Goal: Find specific page/section: Find specific page/section

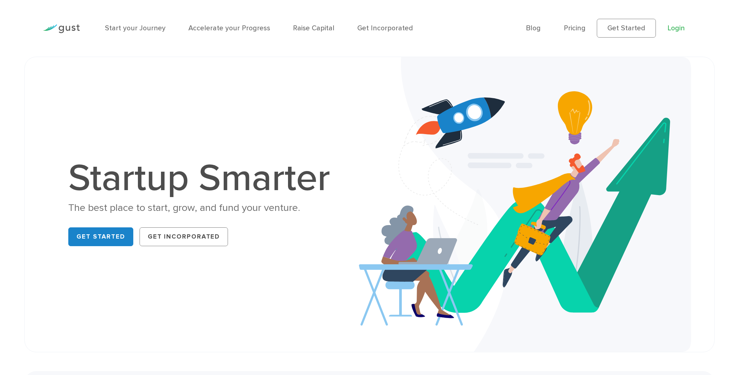
click at [677, 28] on link "Login" at bounding box center [675, 28] width 17 height 8
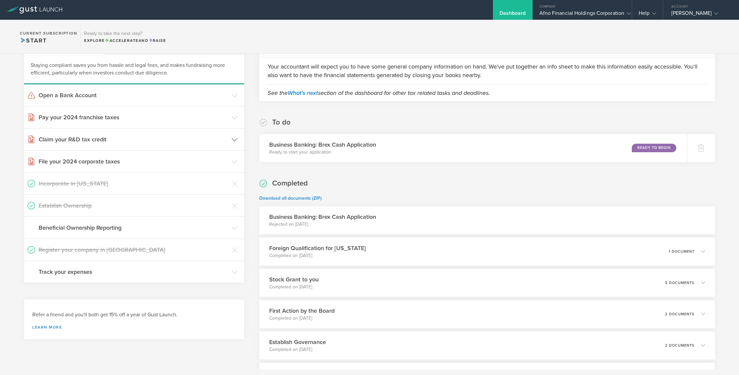
scroll to position [146, 0]
click at [153, 136] on h3 "Claim your R&D tax credit" at bounding box center [134, 139] width 190 height 9
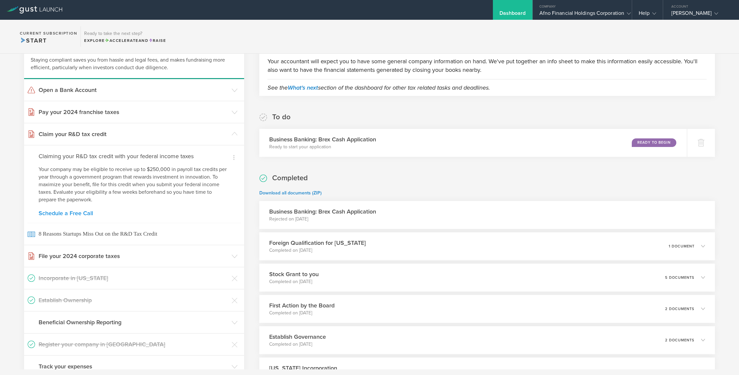
scroll to position [151, 0]
click at [188, 132] on h3 "Claim your R&D tax credit" at bounding box center [134, 133] width 190 height 9
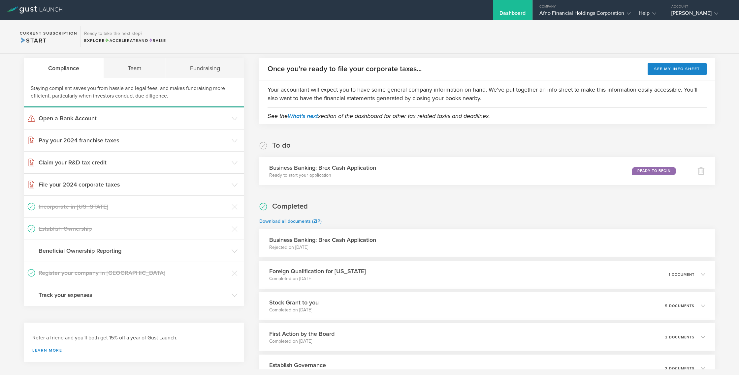
scroll to position [120, 0]
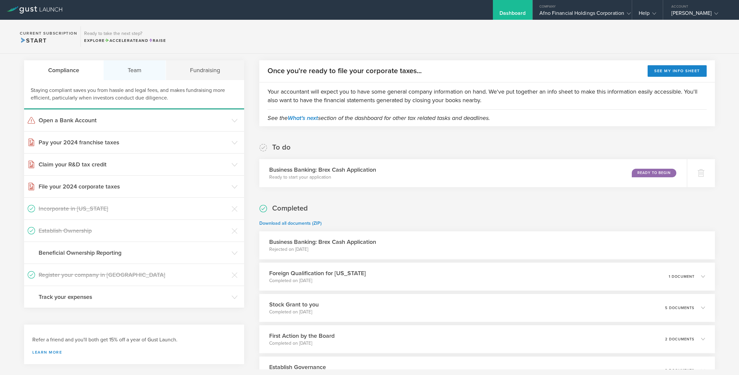
click at [147, 74] on div "Team" at bounding box center [135, 70] width 62 height 20
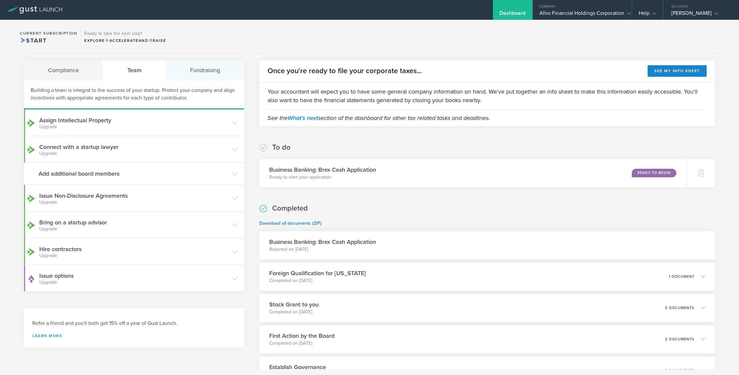
click at [214, 76] on div "Fundraising" at bounding box center [205, 70] width 78 height 20
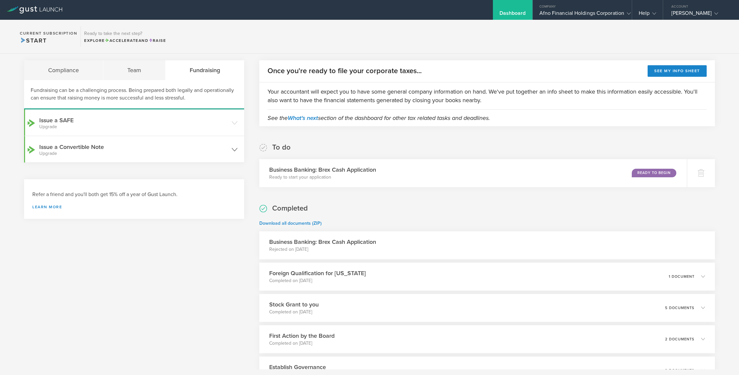
click at [114, 152] on small "Upgrade" at bounding box center [133, 153] width 189 height 5
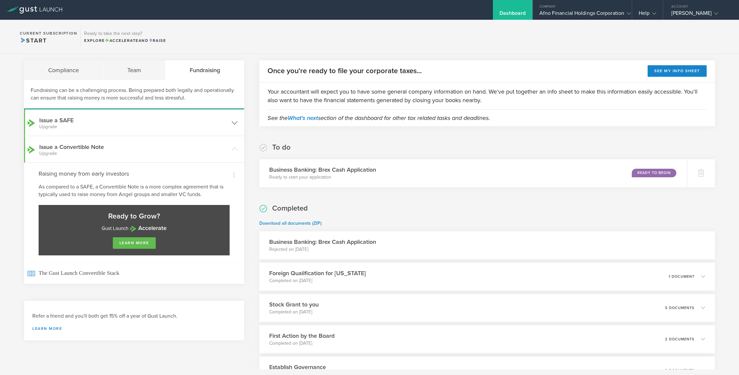
click at [99, 127] on small "Upgrade" at bounding box center [133, 127] width 189 height 5
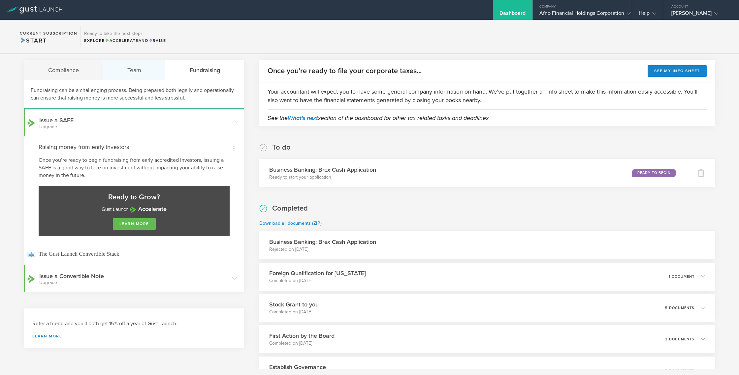
click at [147, 67] on div "Team" at bounding box center [134, 70] width 62 height 20
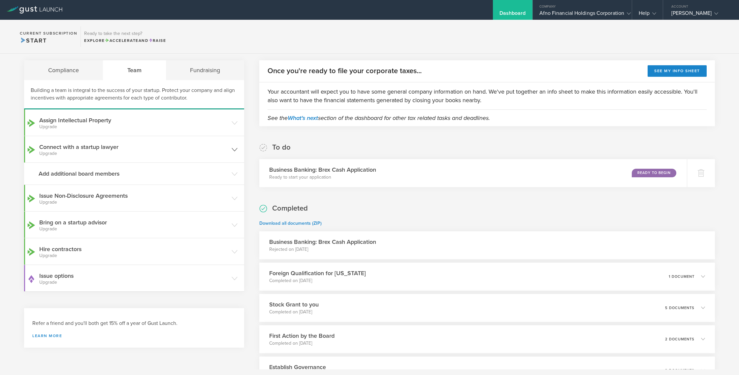
click at [173, 155] on small "Upgrade" at bounding box center [133, 153] width 189 height 5
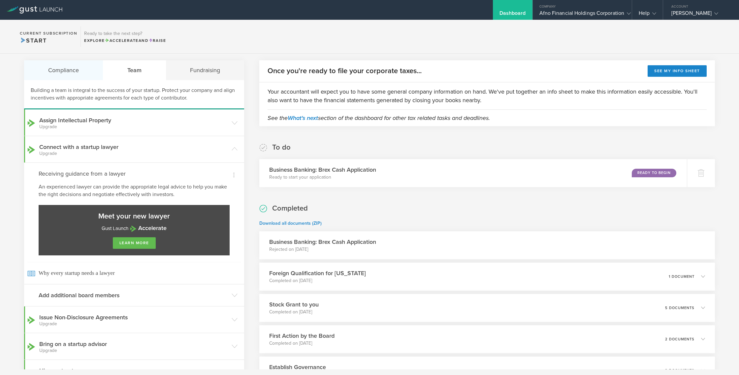
click at [57, 69] on div "Compliance" at bounding box center [63, 70] width 79 height 20
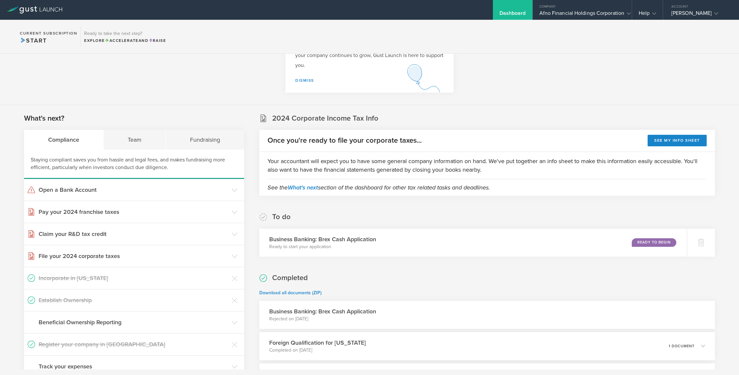
scroll to position [0, 0]
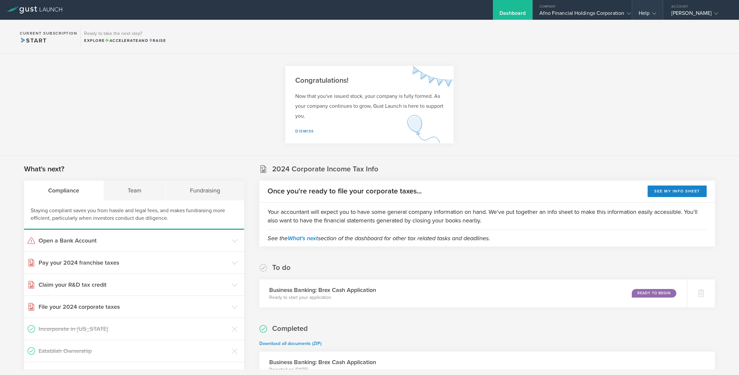
click at [646, 15] on div "Help" at bounding box center [647, 15] width 17 height 10
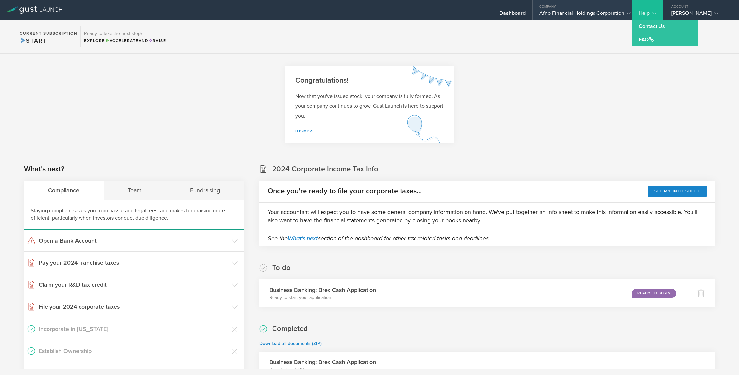
click at [585, 15] on div "Afno Financial Holdings Corporation" at bounding box center [582, 15] width 86 height 10
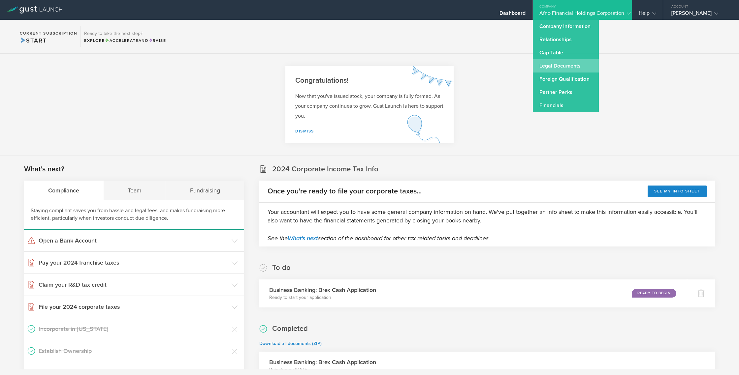
click at [563, 65] on link "Legal Documents" at bounding box center [566, 65] width 66 height 13
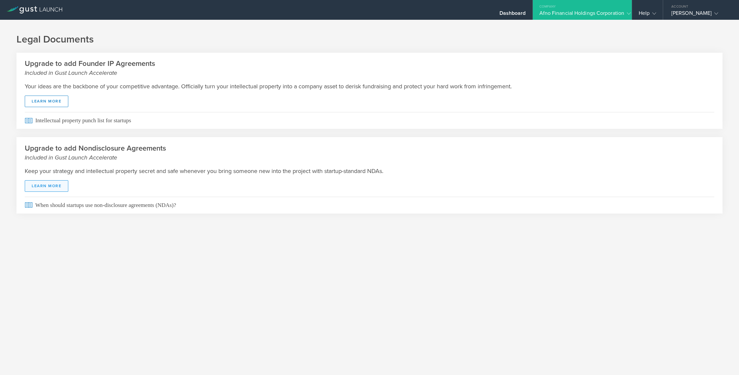
click at [54, 187] on link "Learn More" at bounding box center [47, 186] width 44 height 12
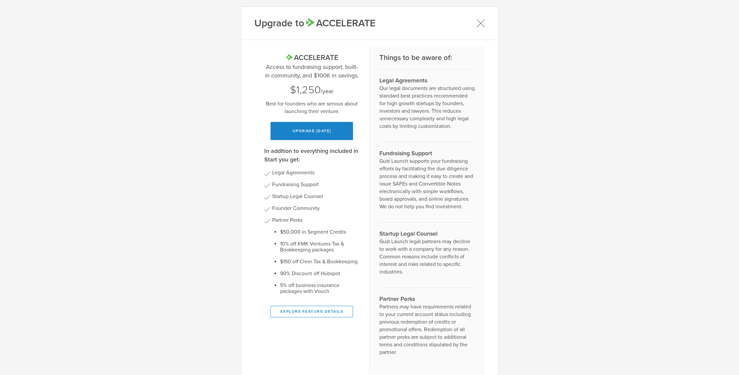
click at [478, 21] on icon at bounding box center [480, 22] width 7 height 7
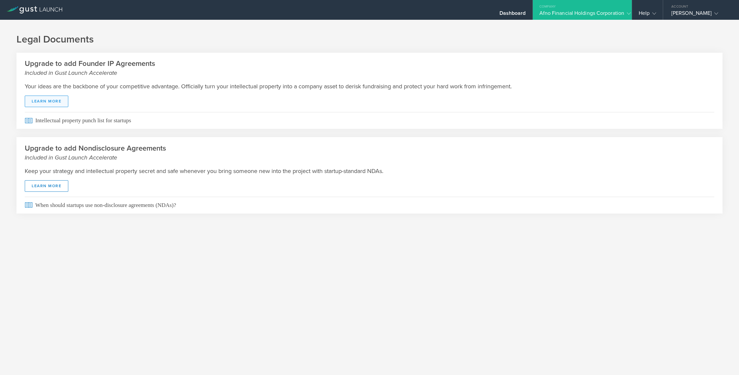
click at [45, 100] on link "Learn More" at bounding box center [47, 102] width 44 height 12
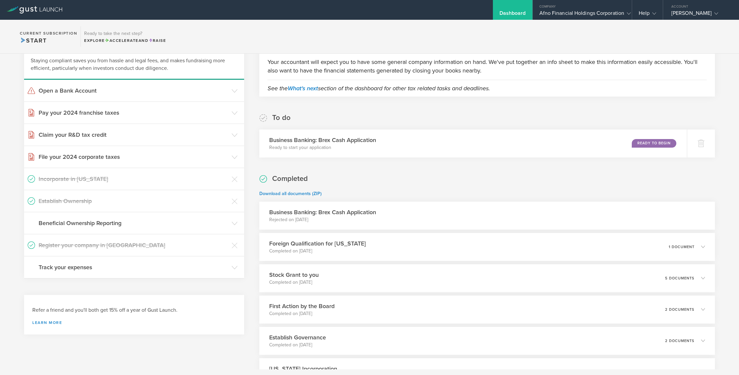
scroll to position [163, 0]
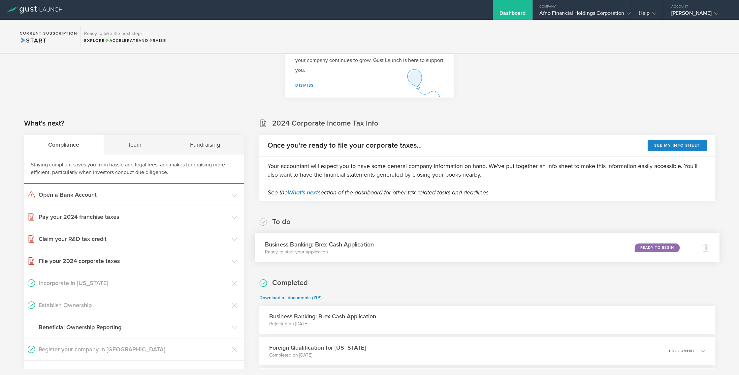
scroll to position [44, 0]
